Goal: Transaction & Acquisition: Purchase product/service

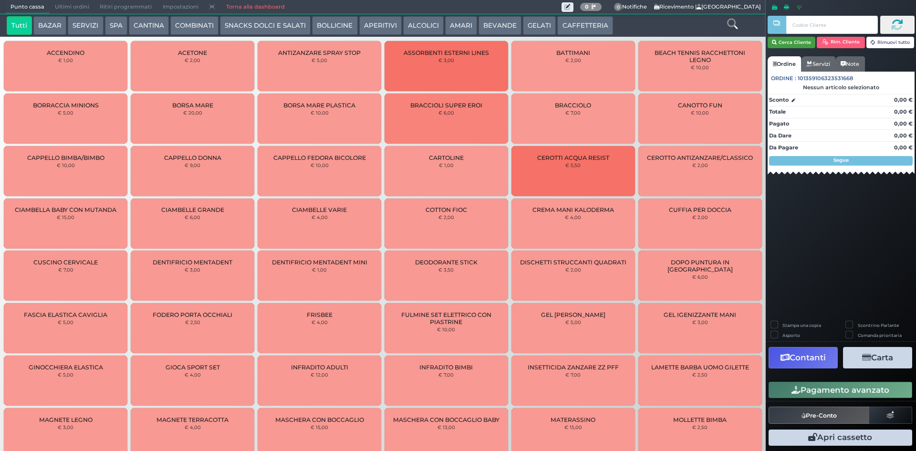
click at [789, 43] on button "Cerca Cliente" at bounding box center [792, 42] width 48 height 11
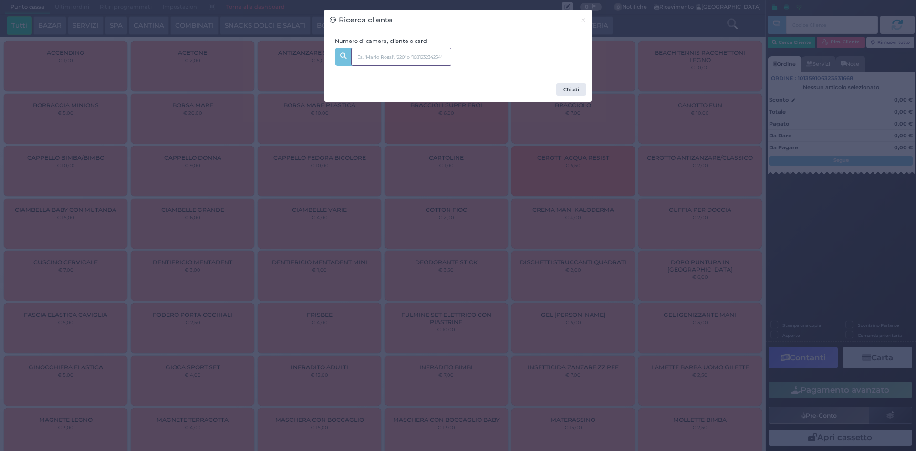
click at [410, 53] on input "text" at bounding box center [401, 57] width 100 height 18
type input "339"
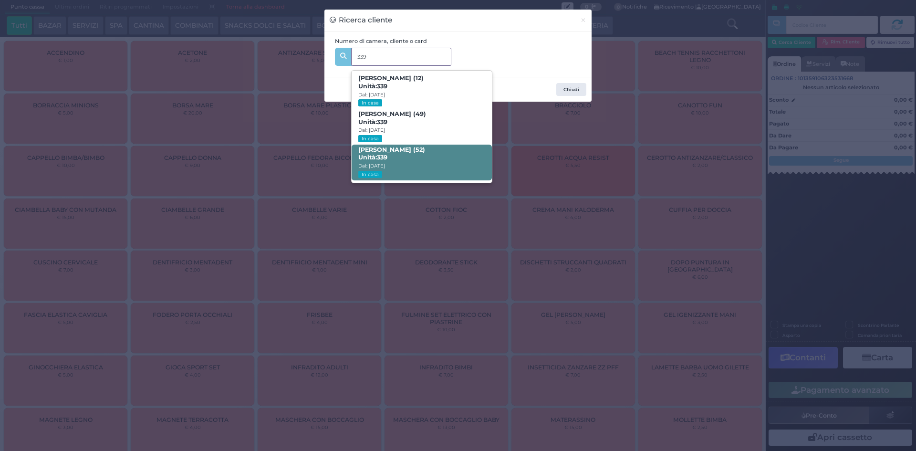
click at [404, 156] on span "Vincenzo Marchese (52) Unità: 339 Dal: 09/08/2025 In casa" at bounding box center [422, 163] width 140 height 36
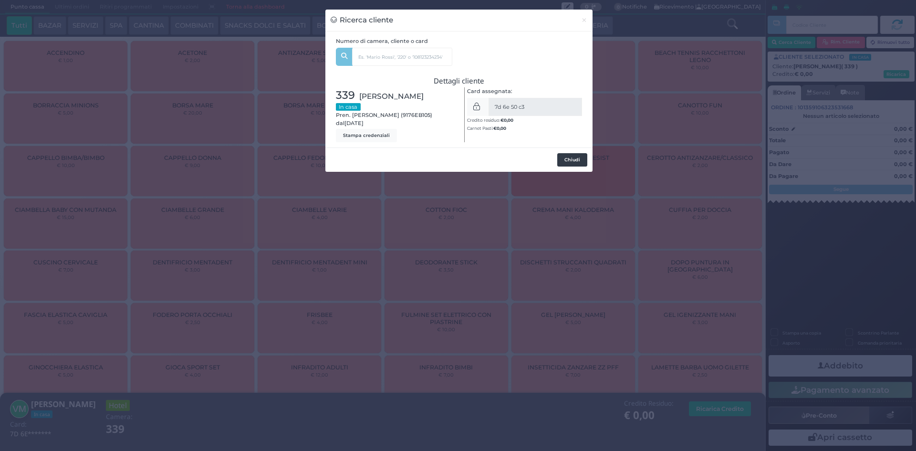
click at [580, 158] on button "Chiudi" at bounding box center [572, 159] width 30 height 13
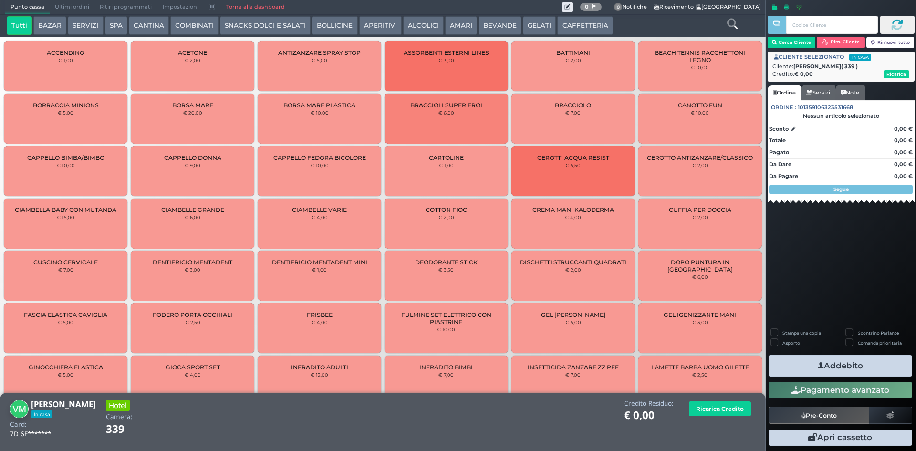
click at [451, 25] on button "AMARI" at bounding box center [461, 25] width 32 height 19
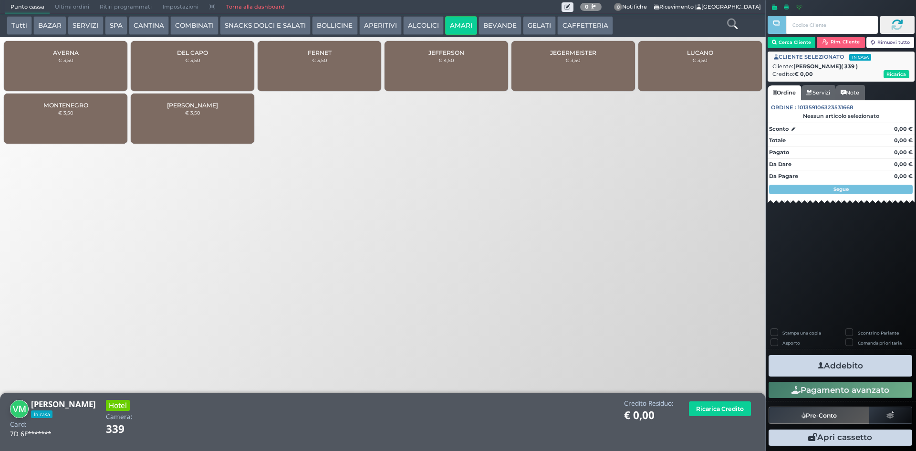
click at [590, 63] on div "JEGERMEISTER € 3,50" at bounding box center [574, 66] width 124 height 50
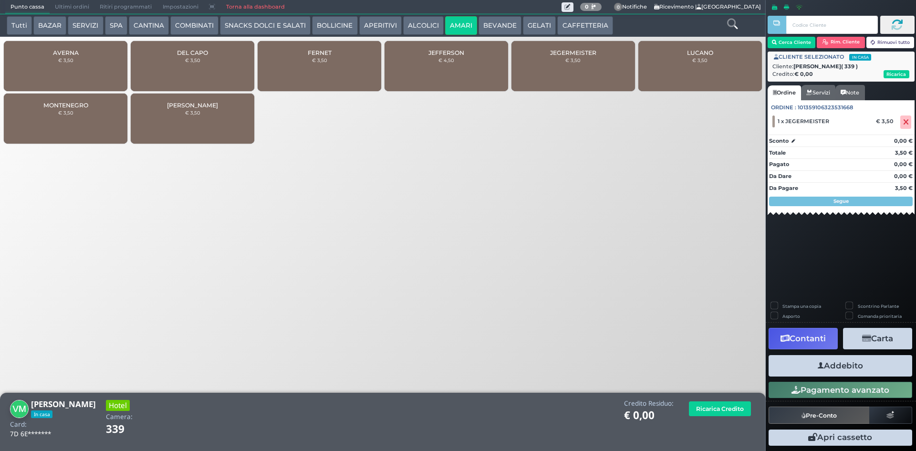
drag, startPoint x: 739, startPoint y: 21, endPoint x: 732, endPoint y: 25, distance: 7.7
click at [739, 21] on div at bounding box center [732, 25] width 63 height 19
click at [732, 25] on icon at bounding box center [732, 24] width 10 height 10
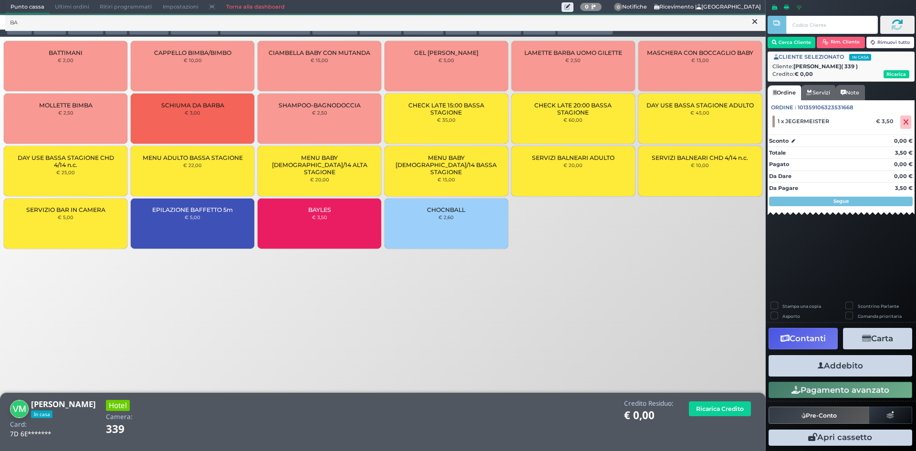
click at [327, 210] on span "BAYLES" at bounding box center [319, 209] width 23 height 7
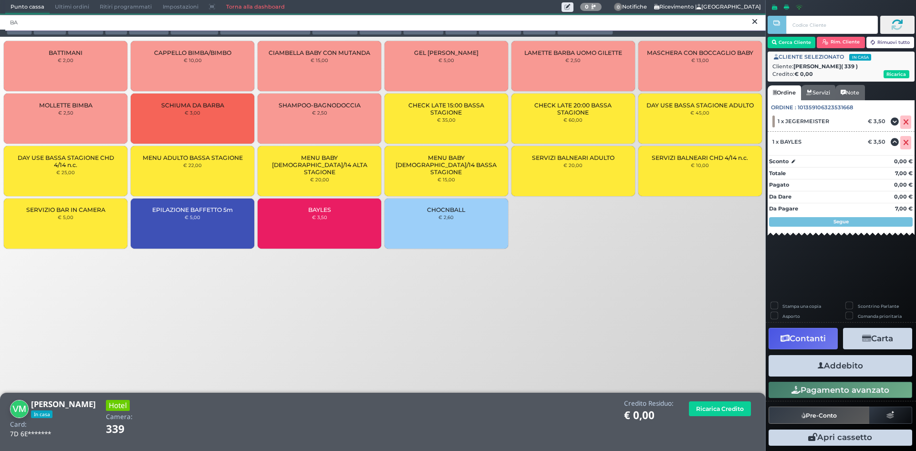
click at [334, 26] on input "BA" at bounding box center [385, 22] width 761 height 17
type input "B"
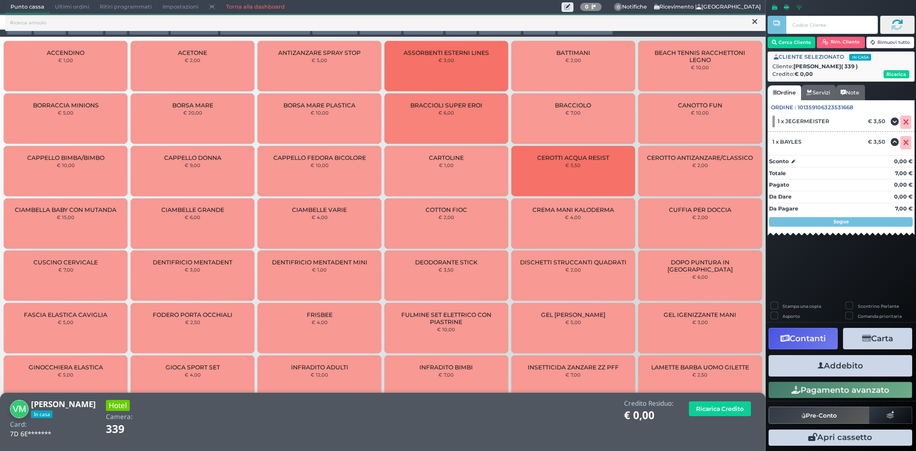
click at [754, 22] on icon at bounding box center [755, 22] width 5 height 10
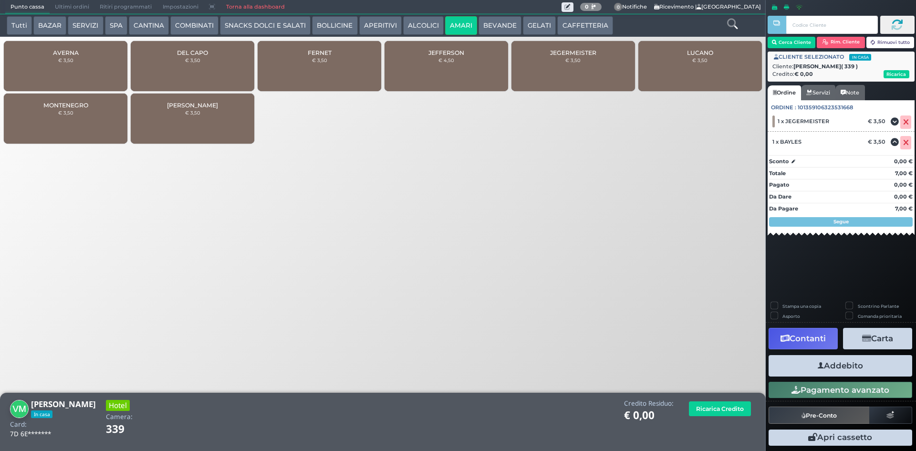
click at [839, 363] on button "Addebito" at bounding box center [841, 365] width 144 height 21
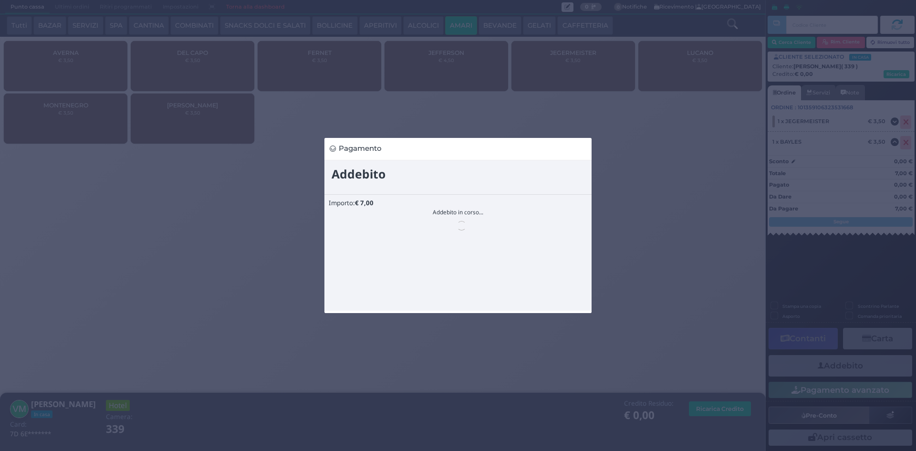
scroll to position [0, 0]
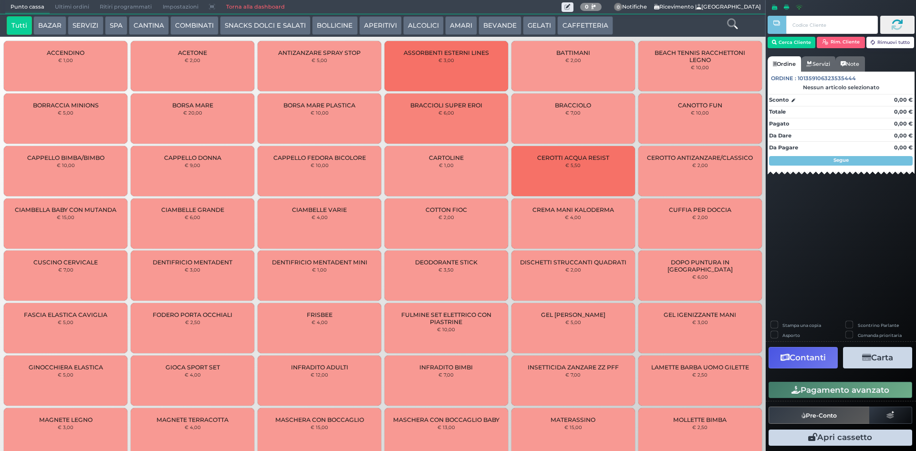
click at [735, 23] on icon at bounding box center [732, 24] width 10 height 10
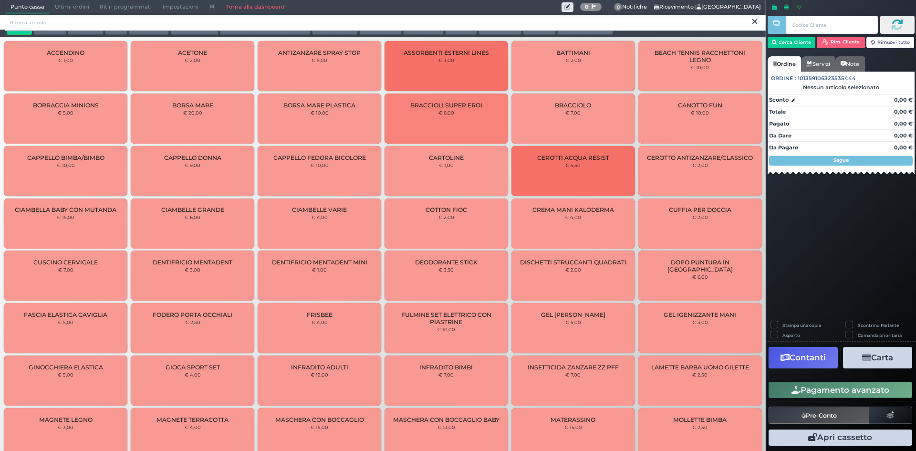
click at [660, 23] on input "search" at bounding box center [385, 22] width 761 height 17
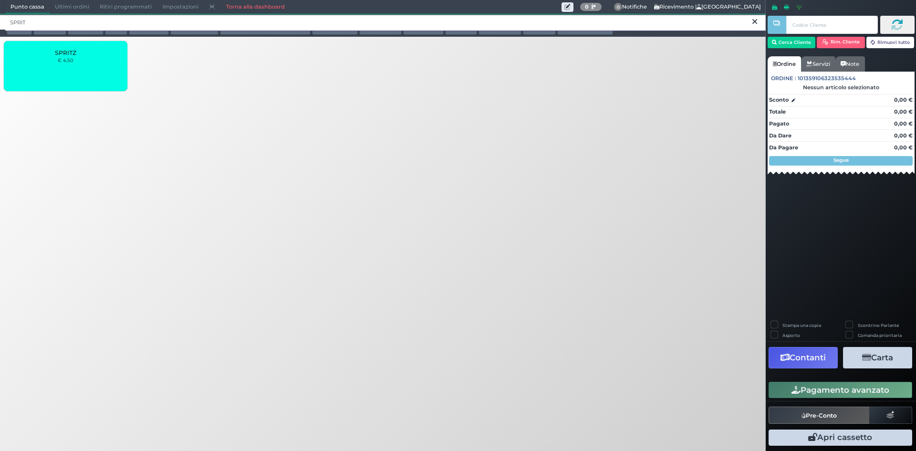
type input "SPRIT"
click at [77, 71] on div "SPRITZ € 4,50" at bounding box center [66, 66] width 124 height 50
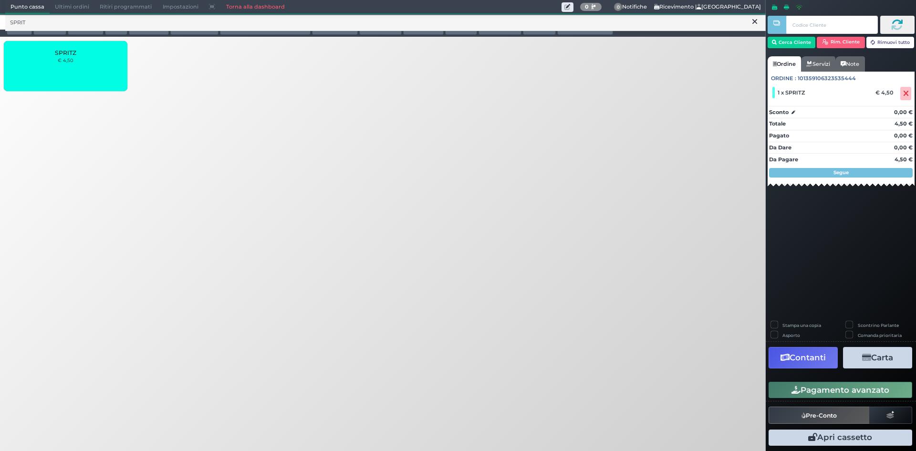
click at [756, 24] on icon at bounding box center [755, 22] width 5 height 10
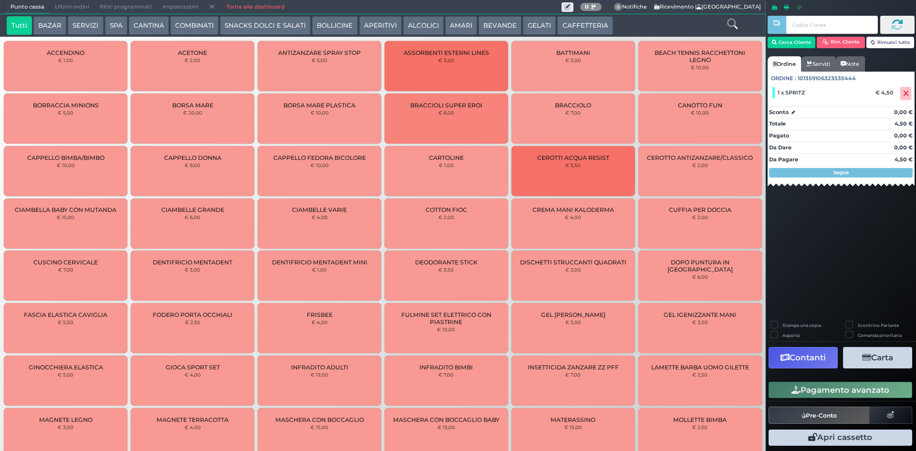
click at [209, 25] on button "COMBINATI" at bounding box center [194, 25] width 48 height 19
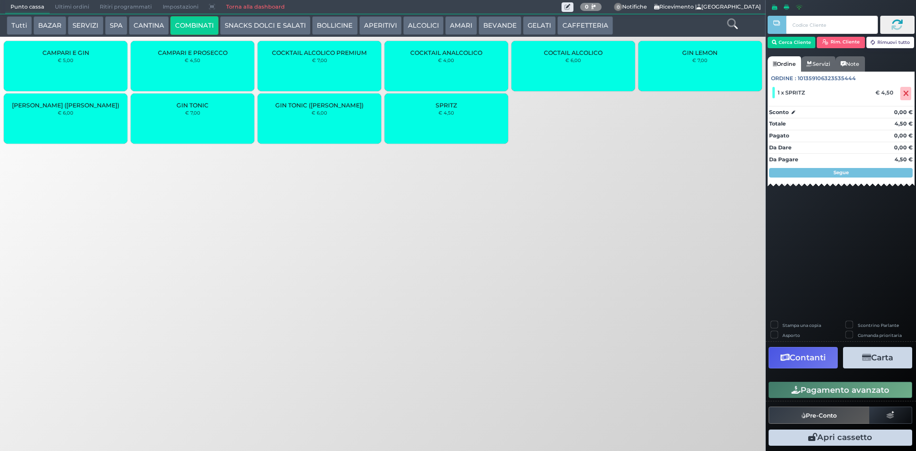
click at [210, 109] on div "GIN TONIC € 7,00" at bounding box center [193, 119] width 124 height 50
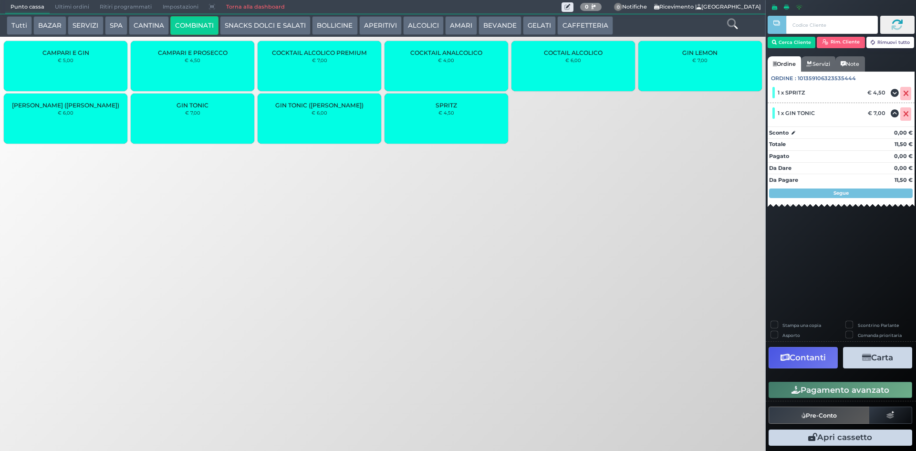
click at [783, 322] on label "Stampa una copia" at bounding box center [802, 325] width 39 height 6
checkbox input "true"
click at [892, 356] on button "Carta" at bounding box center [877, 357] width 69 height 21
